Goal: Information Seeking & Learning: Learn about a topic

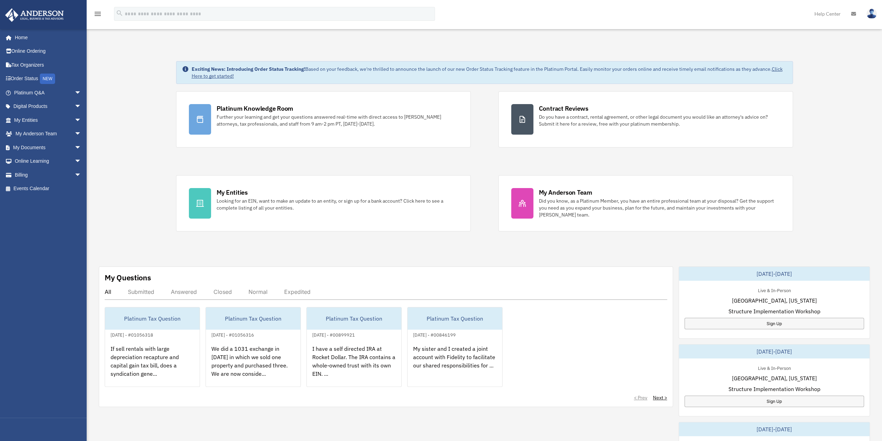
click at [269, 112] on div "Platinum Knowledge Room" at bounding box center [255, 108] width 77 height 9
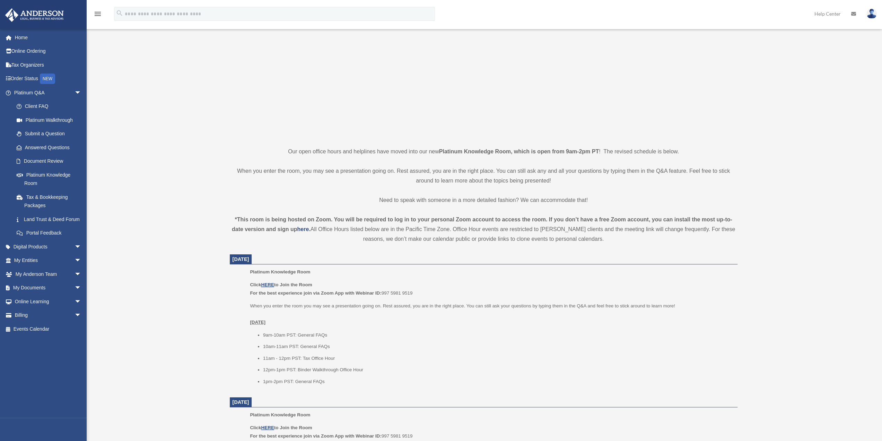
scroll to position [69, 0]
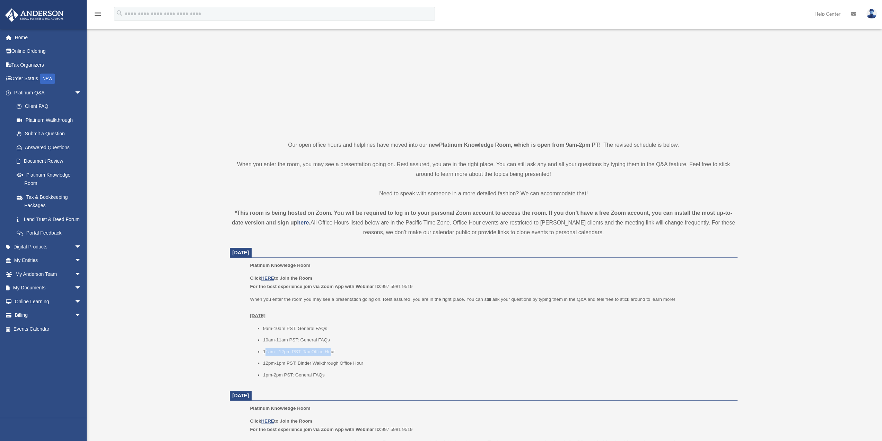
drag, startPoint x: 265, startPoint y: 349, endPoint x: 331, endPoint y: 350, distance: 66.9
click at [331, 350] on li "11am - 12pm PST: Tax Office Hour" at bounding box center [498, 351] width 470 height 8
click at [263, 354] on li "11am - 12pm PST: Tax Office Hour" at bounding box center [498, 351] width 470 height 8
